Goal: Navigation & Orientation: Find specific page/section

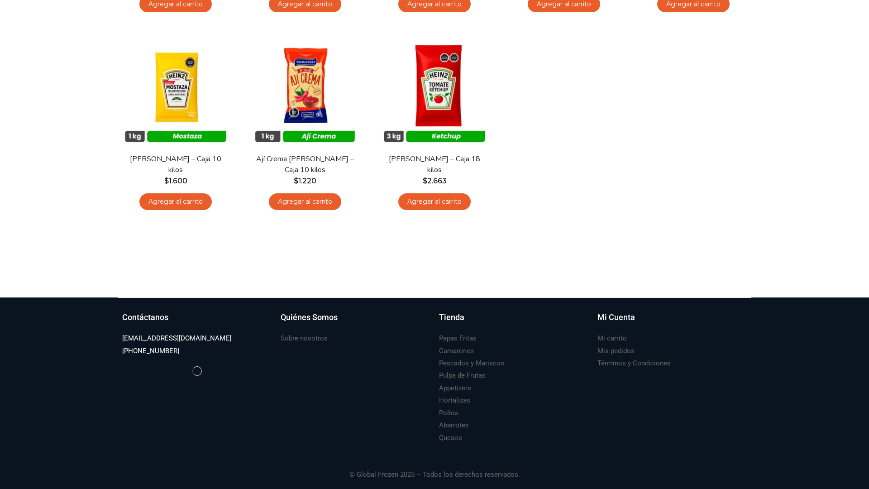
scroll to position [1766, 0]
